Goal: Check status: Check status

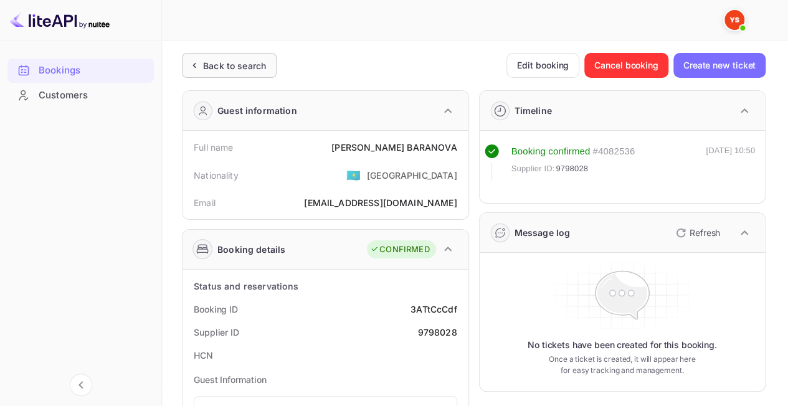
click at [237, 66] on div "Back to search" at bounding box center [234, 65] width 63 height 13
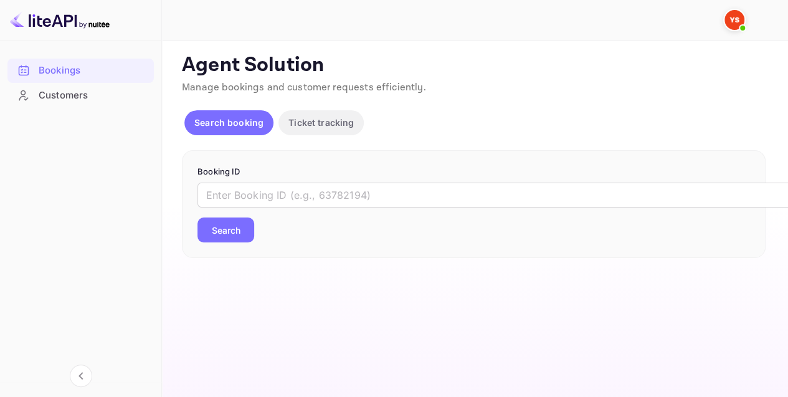
click at [266, 211] on div "​ Search" at bounding box center [474, 213] width 553 height 60
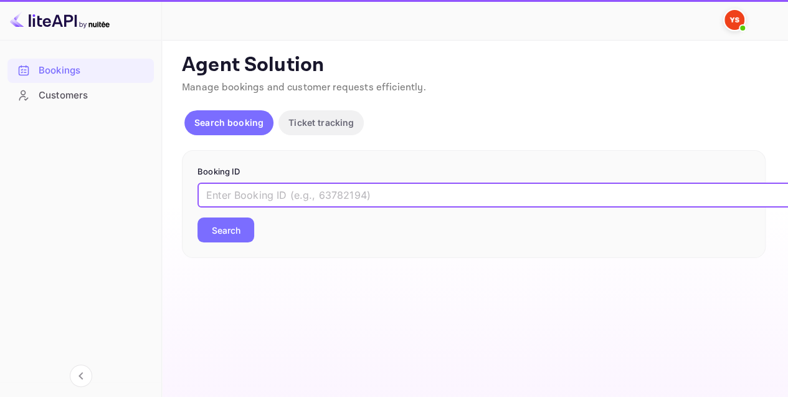
click at [247, 201] on input "text" at bounding box center [509, 195] width 623 height 25
paste input "9466024"
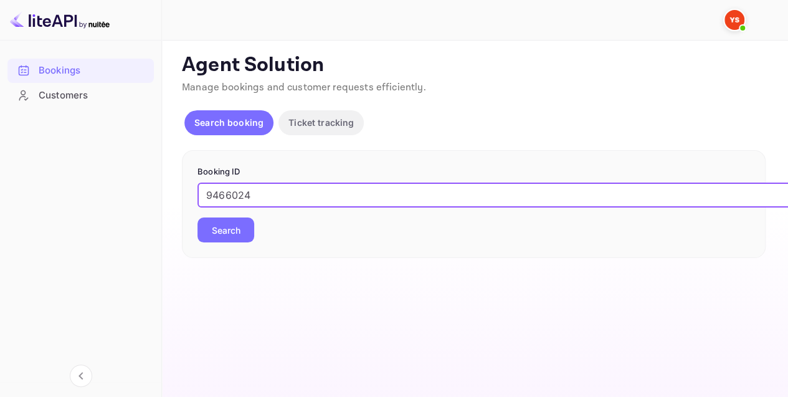
type input "9466024"
click at [222, 224] on button "Search" at bounding box center [226, 229] width 57 height 25
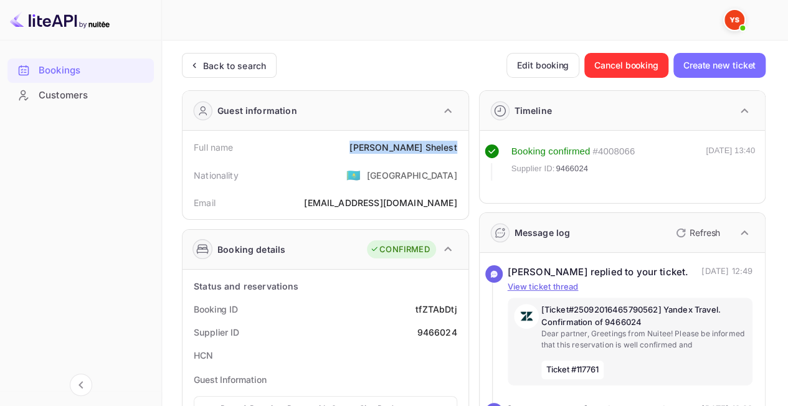
drag, startPoint x: 381, startPoint y: 143, endPoint x: 460, endPoint y: 148, distance: 79.3
click at [460, 148] on div "Full name [PERSON_NAME]" at bounding box center [326, 147] width 276 height 23
copy div "[PERSON_NAME]"
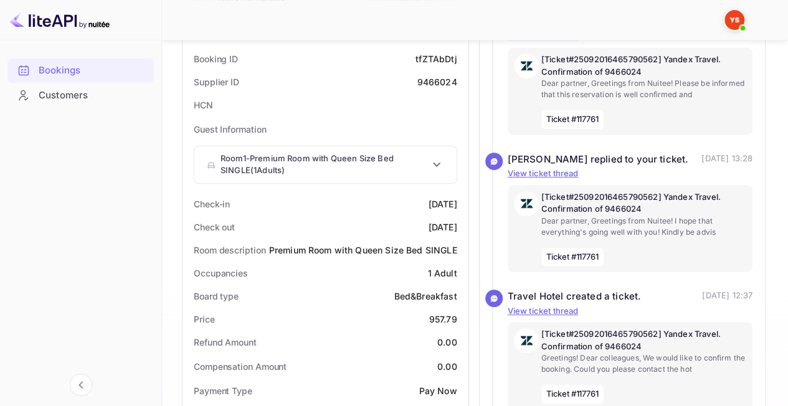
scroll to position [312, 0]
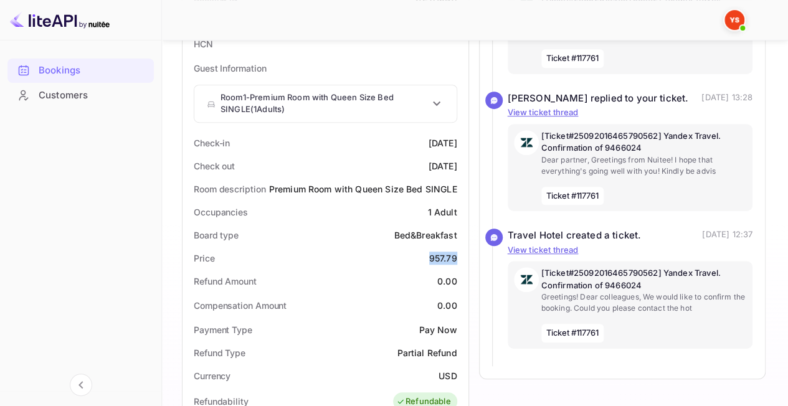
drag, startPoint x: 417, startPoint y: 259, endPoint x: 456, endPoint y: 262, distance: 38.7
click at [456, 262] on div "Price 957.79" at bounding box center [326, 258] width 276 height 23
copy div "957.79"
